Goal: Information Seeking & Learning: Stay updated

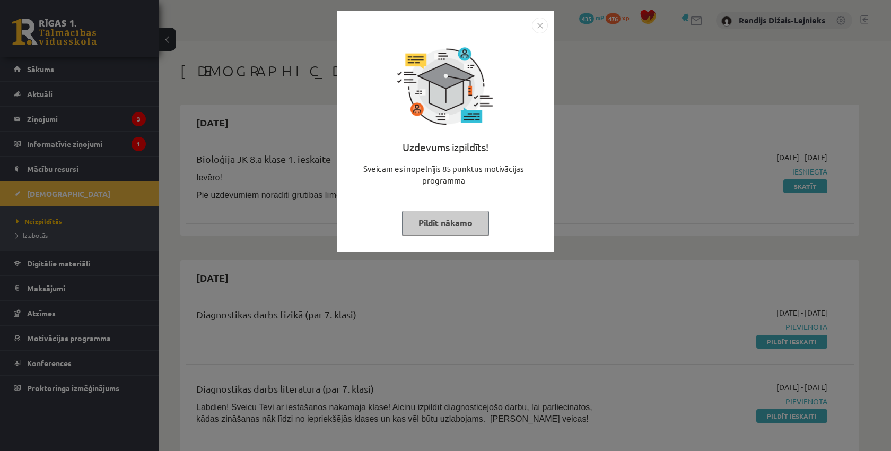
click at [440, 221] on button "Pildīt nākamo" at bounding box center [445, 223] width 87 height 24
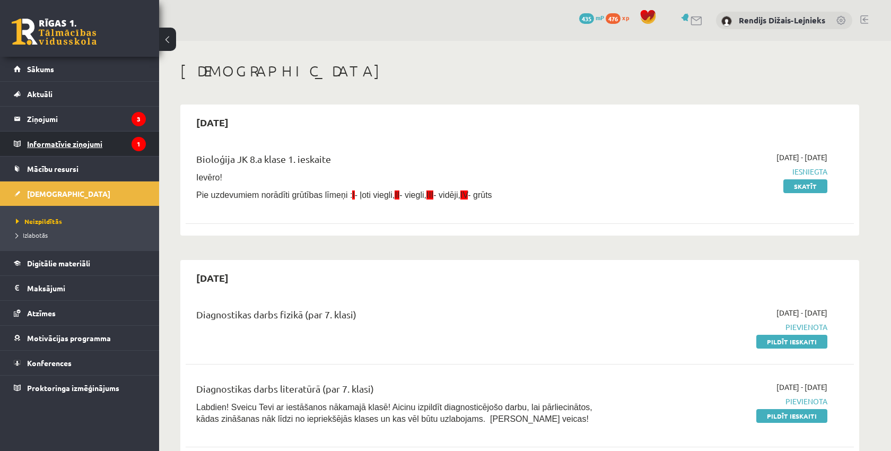
click at [63, 144] on legend "Informatīvie ziņojumi 1" at bounding box center [86, 144] width 119 height 24
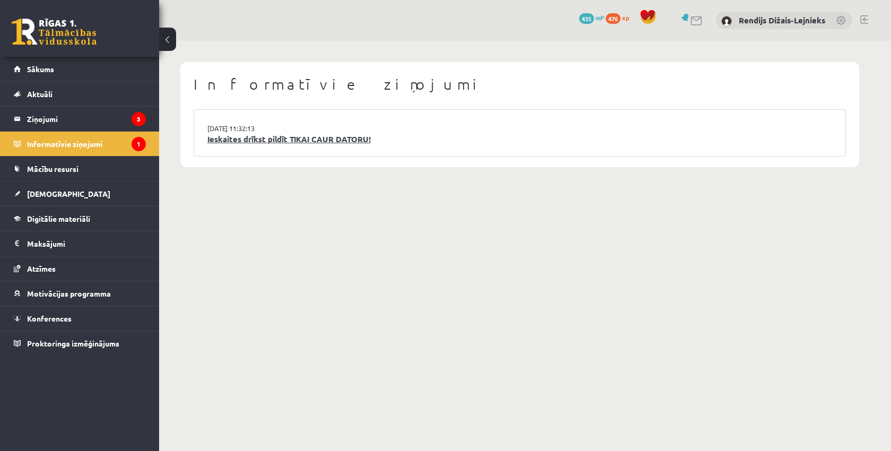
click at [251, 139] on link "Ieskaites drīkst pildīt TIKAI CAUR DATORU!" at bounding box center [519, 139] width 625 height 12
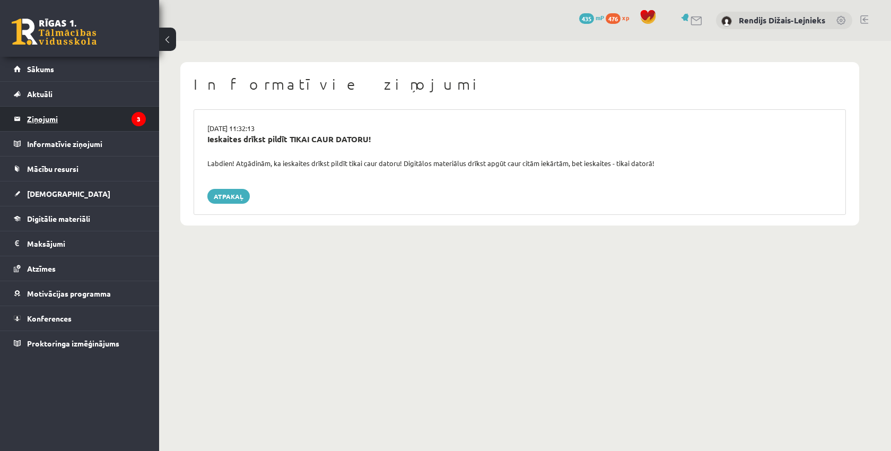
click at [45, 118] on legend "Ziņojumi 3" at bounding box center [86, 119] width 119 height 24
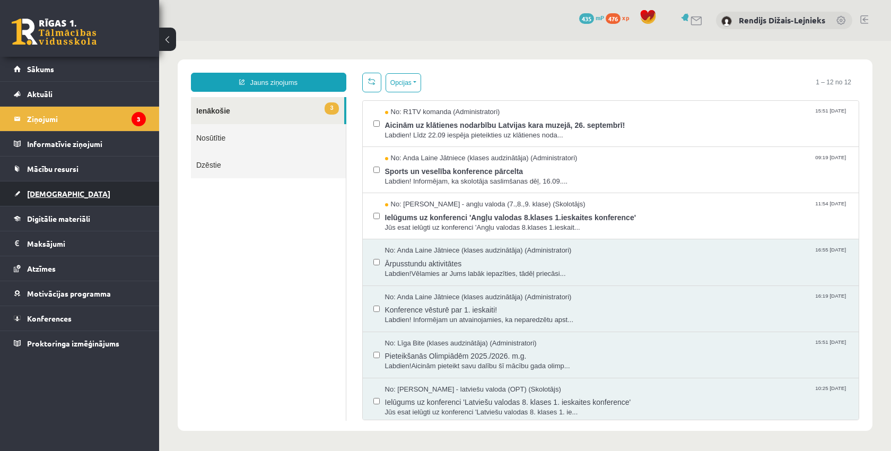
click at [50, 193] on span "[DEMOGRAPHIC_DATA]" at bounding box center [68, 194] width 83 height 10
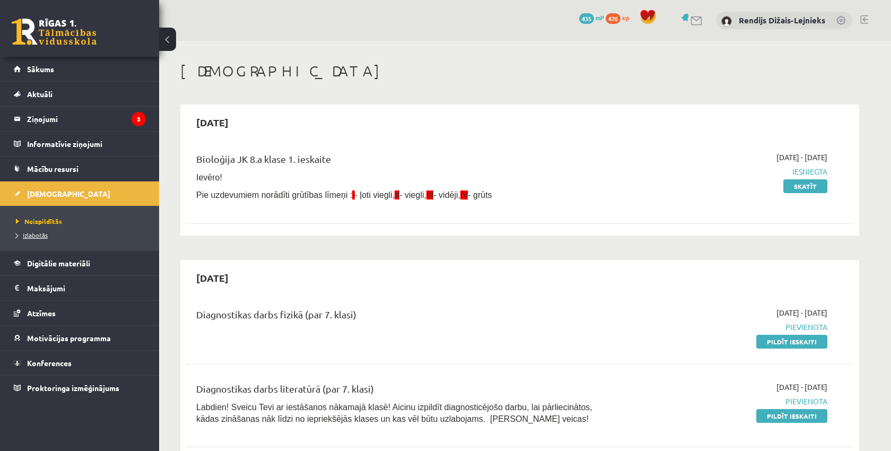
click at [40, 235] on span "Izlabotās" at bounding box center [32, 235] width 32 height 8
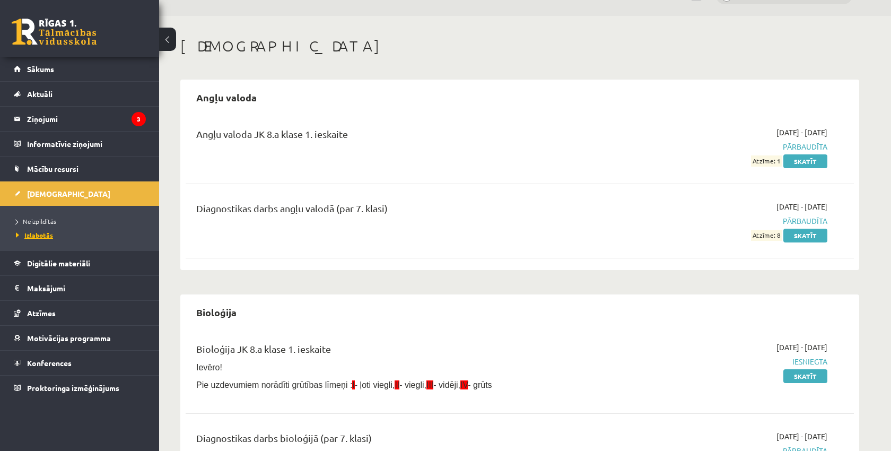
scroll to position [29, 0]
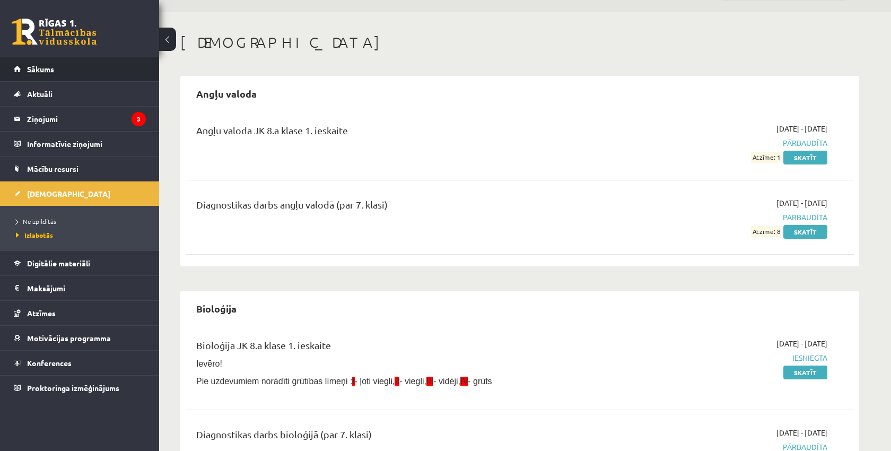
click at [49, 71] on span "Sākums" at bounding box center [40, 69] width 27 height 10
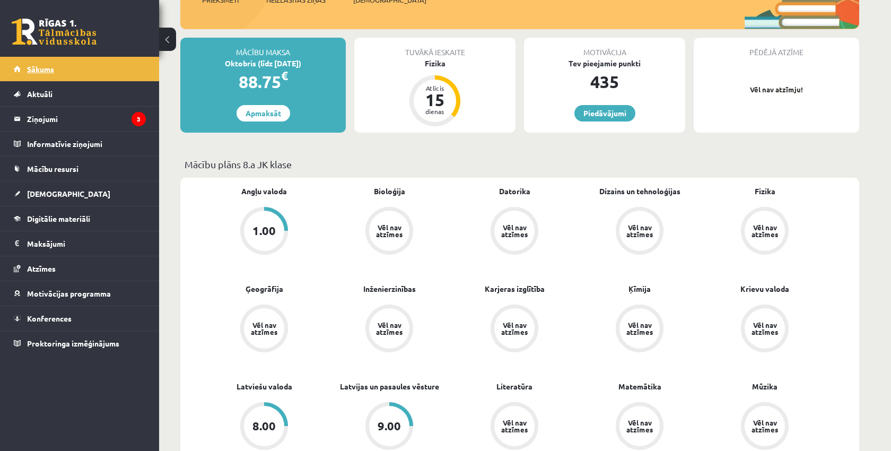
scroll to position [164, 0]
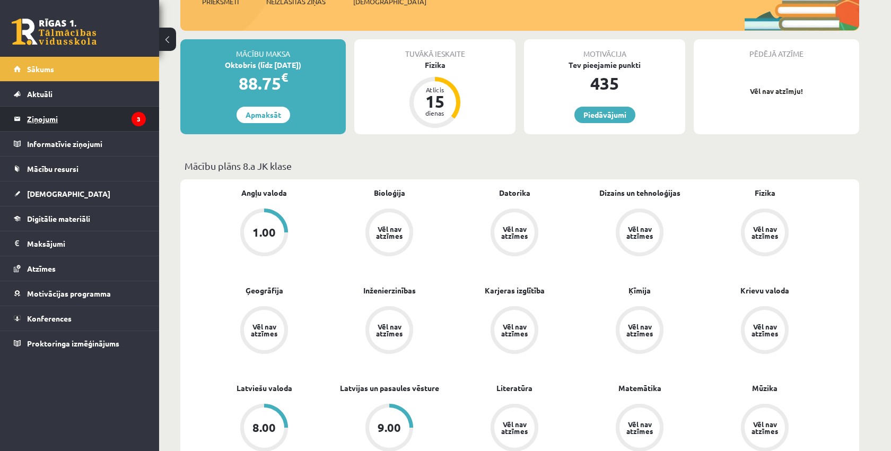
click at [48, 120] on legend "Ziņojumi 3" at bounding box center [86, 119] width 119 height 24
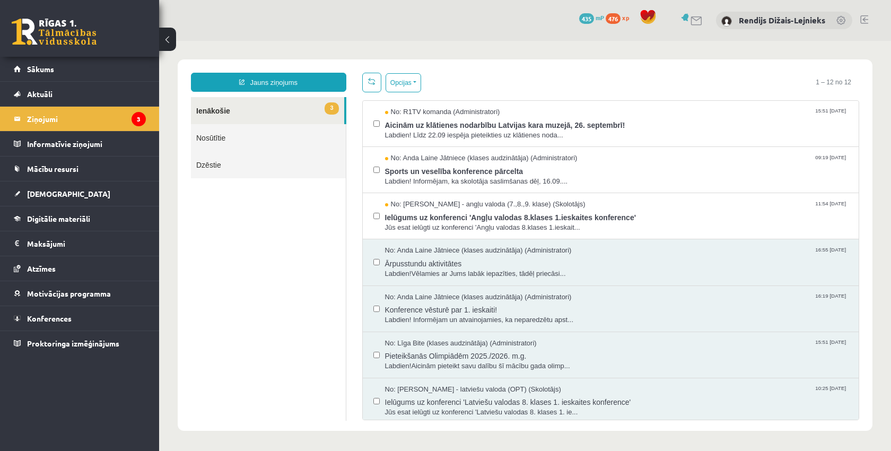
click at [214, 112] on link "3 Ienākošie" at bounding box center [267, 110] width 153 height 27
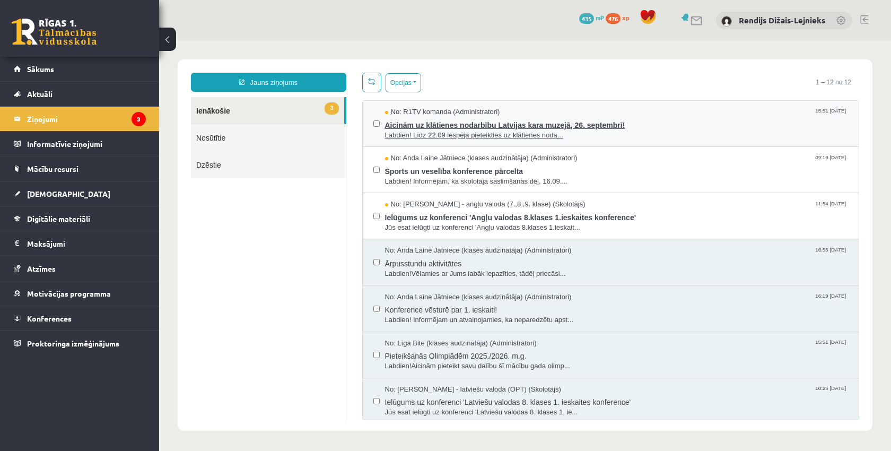
click at [411, 125] on span "Aicinām uz klātienes nodarbību Latvijas kara muzejā, 26. septembrī!" at bounding box center [617, 123] width 464 height 13
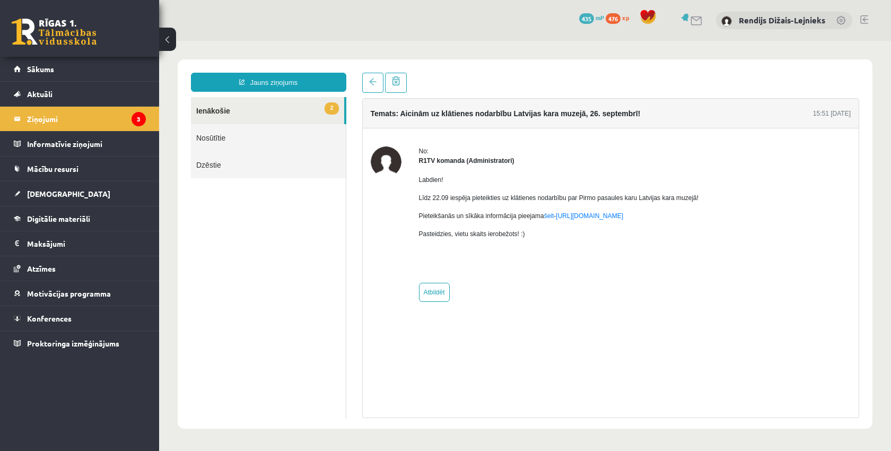
click at [214, 112] on link "2 Ienākošie" at bounding box center [267, 110] width 153 height 27
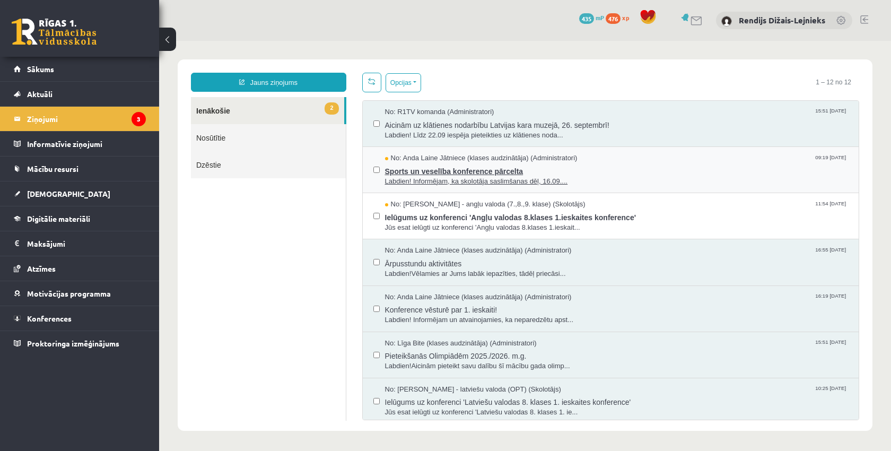
click at [417, 170] on span "Sports un veselība konference pārcelta" at bounding box center [617, 169] width 464 height 13
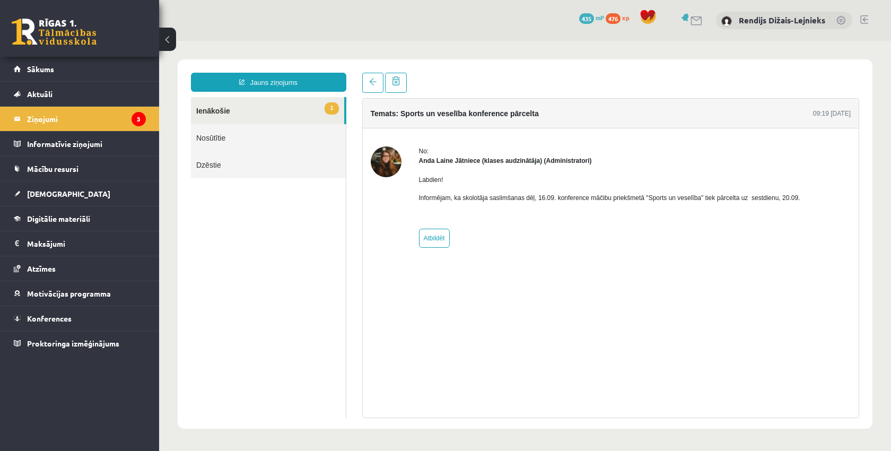
click at [233, 110] on link "1 Ienākošie" at bounding box center [267, 110] width 153 height 27
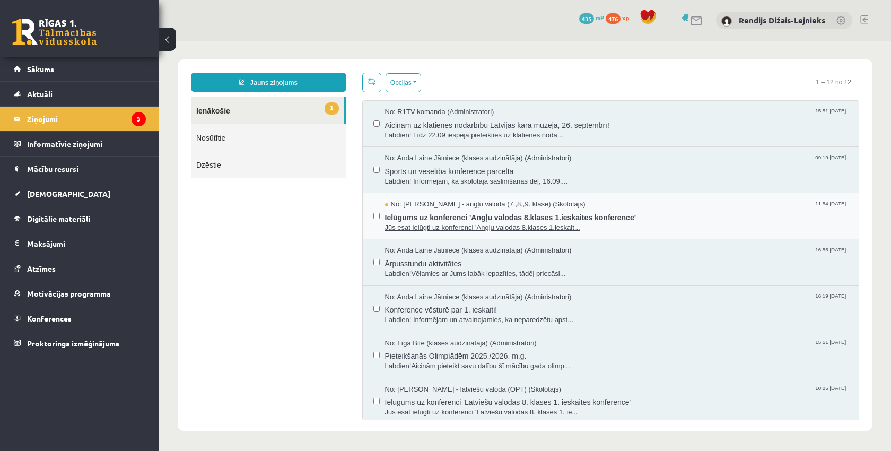
click at [422, 216] on span "Ielūgums uz konferenci 'Angļu valodas 8.klases 1.ieskaites konference'" at bounding box center [617, 215] width 464 height 13
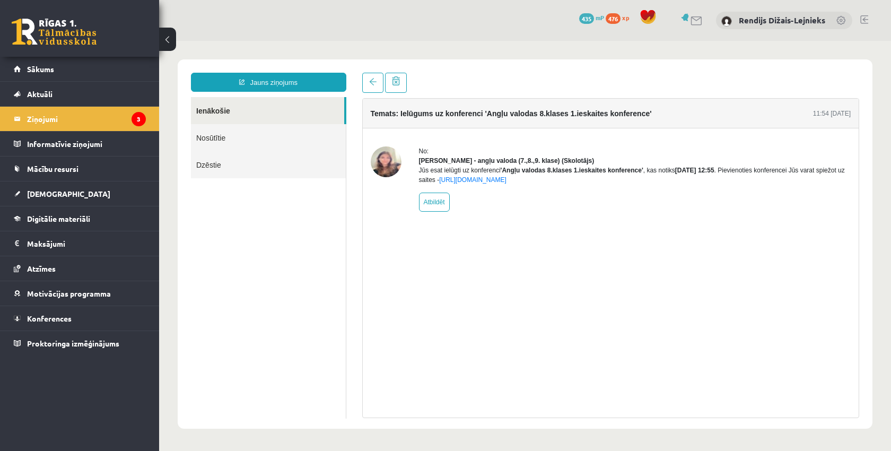
click at [383, 159] on img at bounding box center [386, 161] width 31 height 31
